Goal: Task Accomplishment & Management: Use online tool/utility

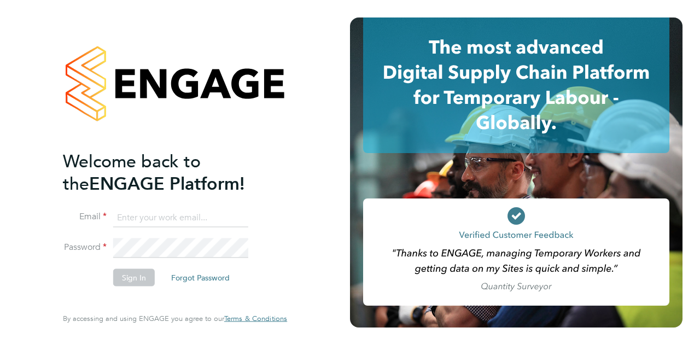
type input "[PERSON_NAME][EMAIL_ADDRESS][DOMAIN_NAME]"
click at [137, 280] on button "Sign In" at bounding box center [134, 276] width 42 height 17
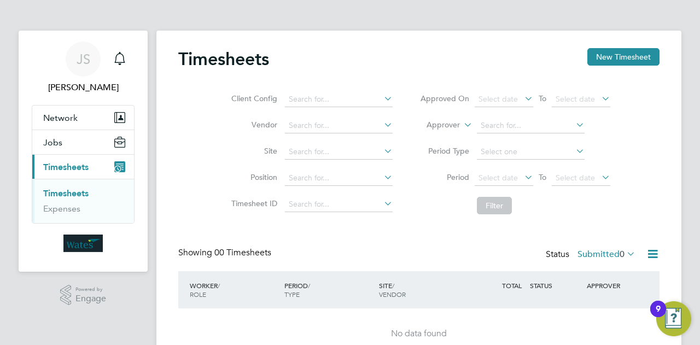
click at [75, 191] on link "Timesheets" at bounding box center [65, 193] width 45 height 10
click at [63, 189] on link "Timesheets" at bounding box center [65, 193] width 45 height 10
click at [74, 192] on link "Timesheets" at bounding box center [65, 193] width 45 height 10
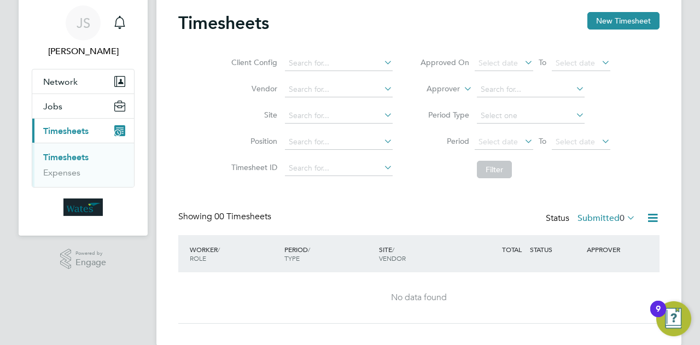
scroll to position [53, 0]
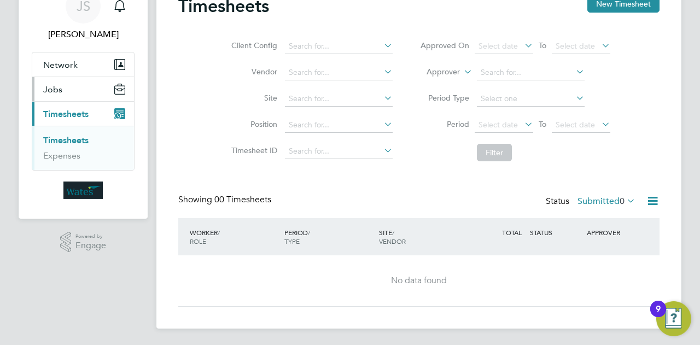
drag, startPoint x: 63, startPoint y: 140, endPoint x: 69, endPoint y: 145, distance: 7.4
click at [63, 140] on link "Timesheets" at bounding box center [65, 140] width 45 height 10
click at [79, 142] on link "Timesheets" at bounding box center [65, 140] width 45 height 10
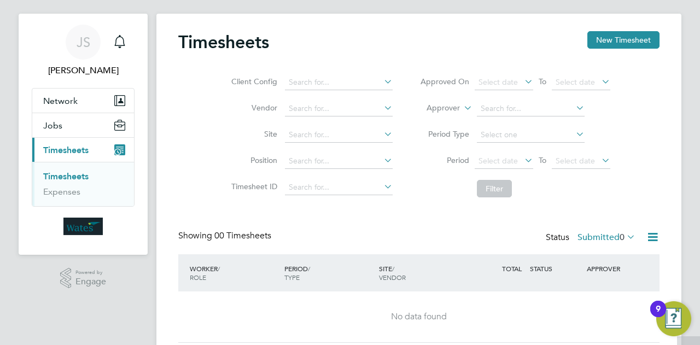
scroll to position [0, 0]
